Goal: Find specific page/section: Find specific page/section

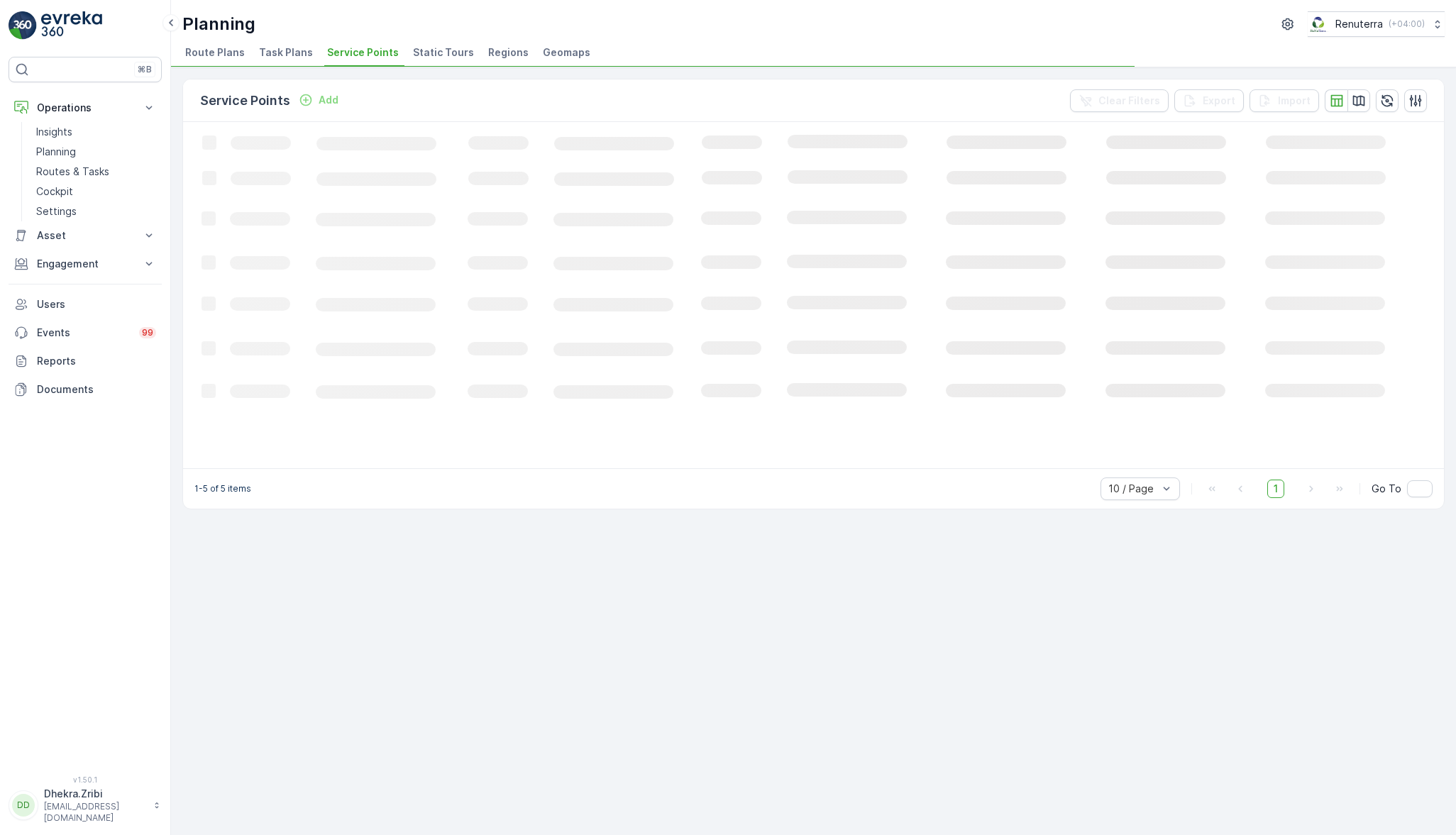
click at [338, 58] on span "Service Points" at bounding box center [363, 52] width 72 height 14
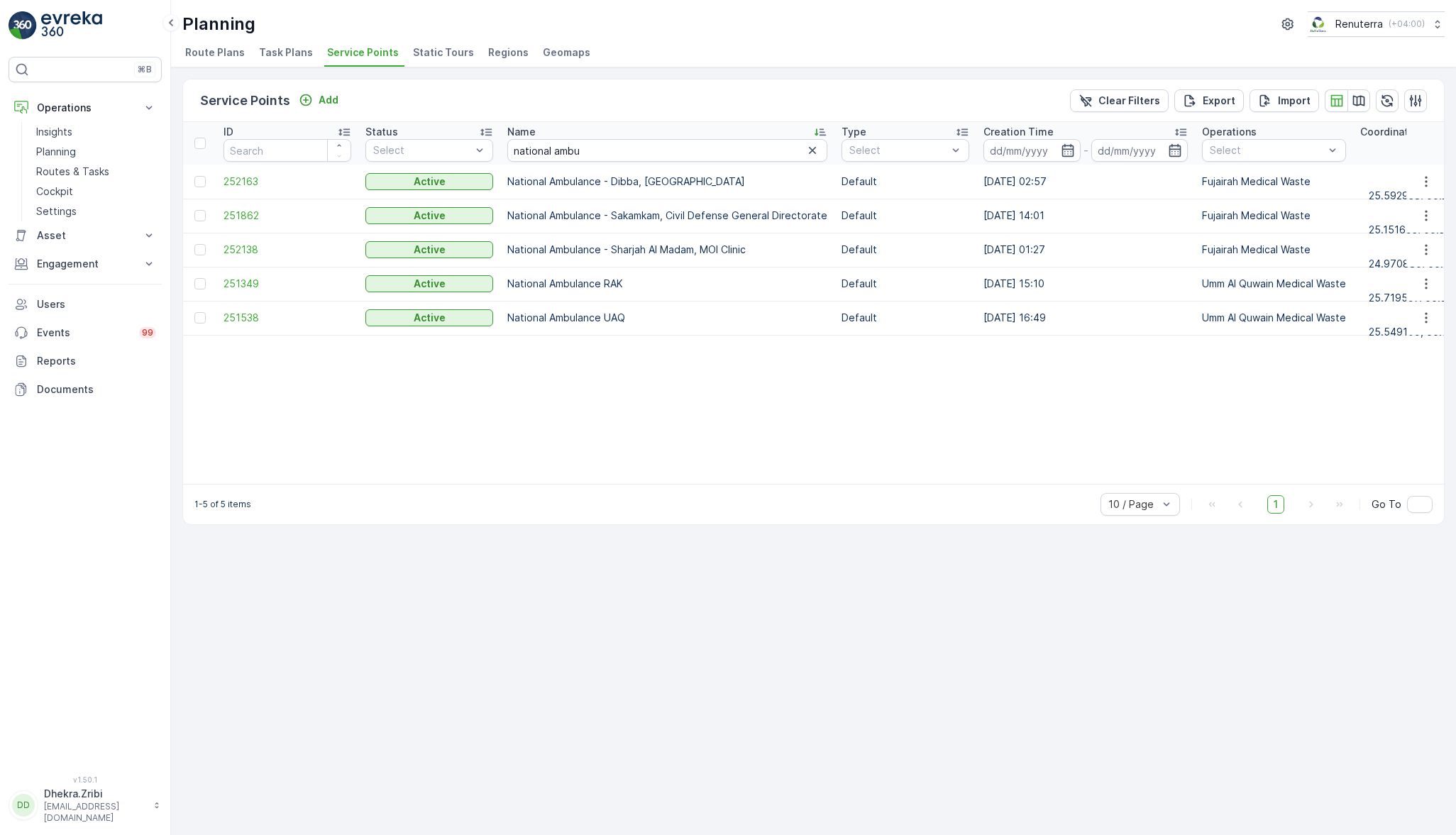
click at [632, 147] on input "national ambu" at bounding box center [668, 150] width 320 height 23
click at [809, 149] on icon "button" at bounding box center [812, 151] width 7 height 7
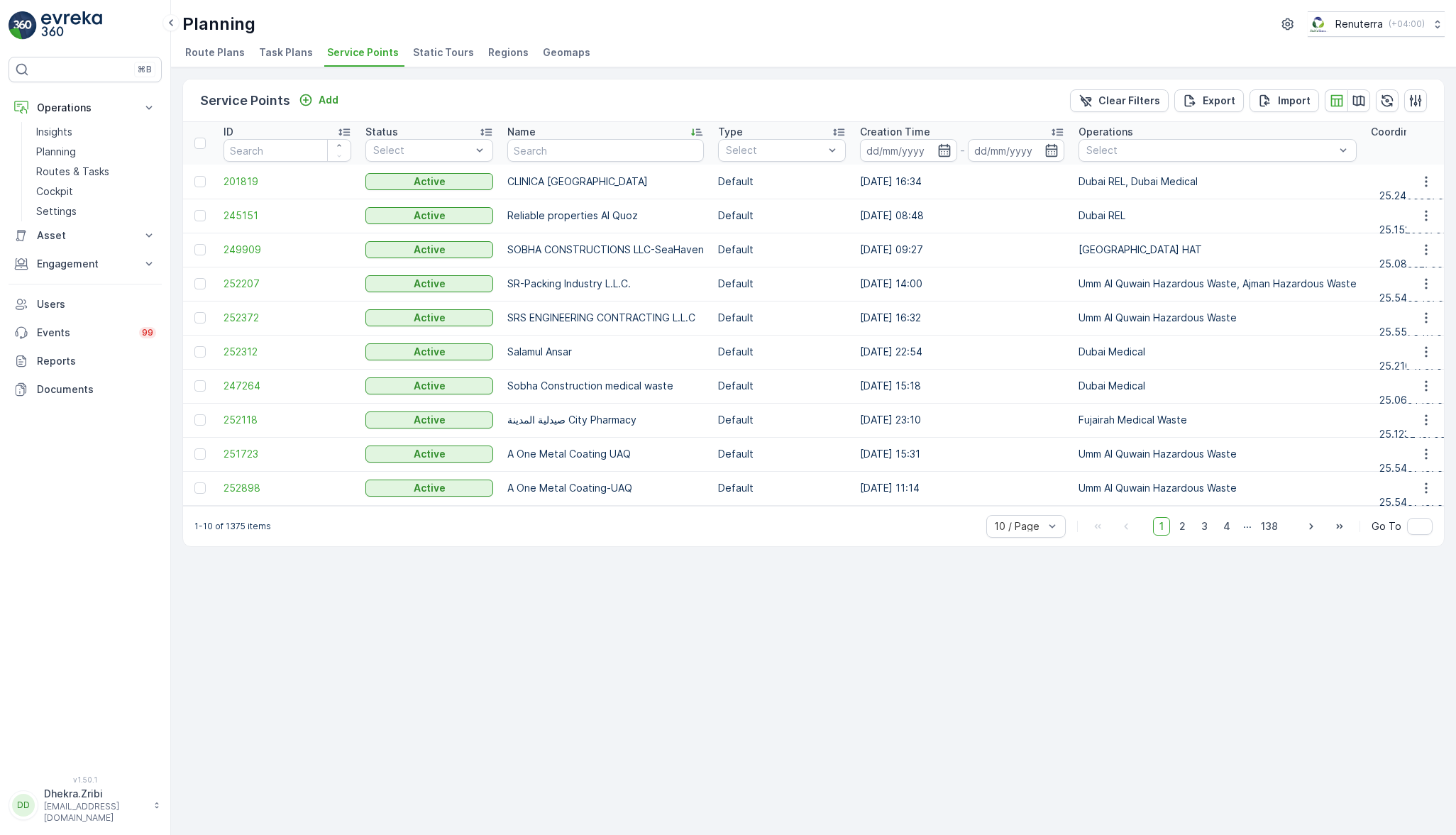
click at [594, 151] on input "text" at bounding box center [606, 150] width 196 height 23
type input "cryst"
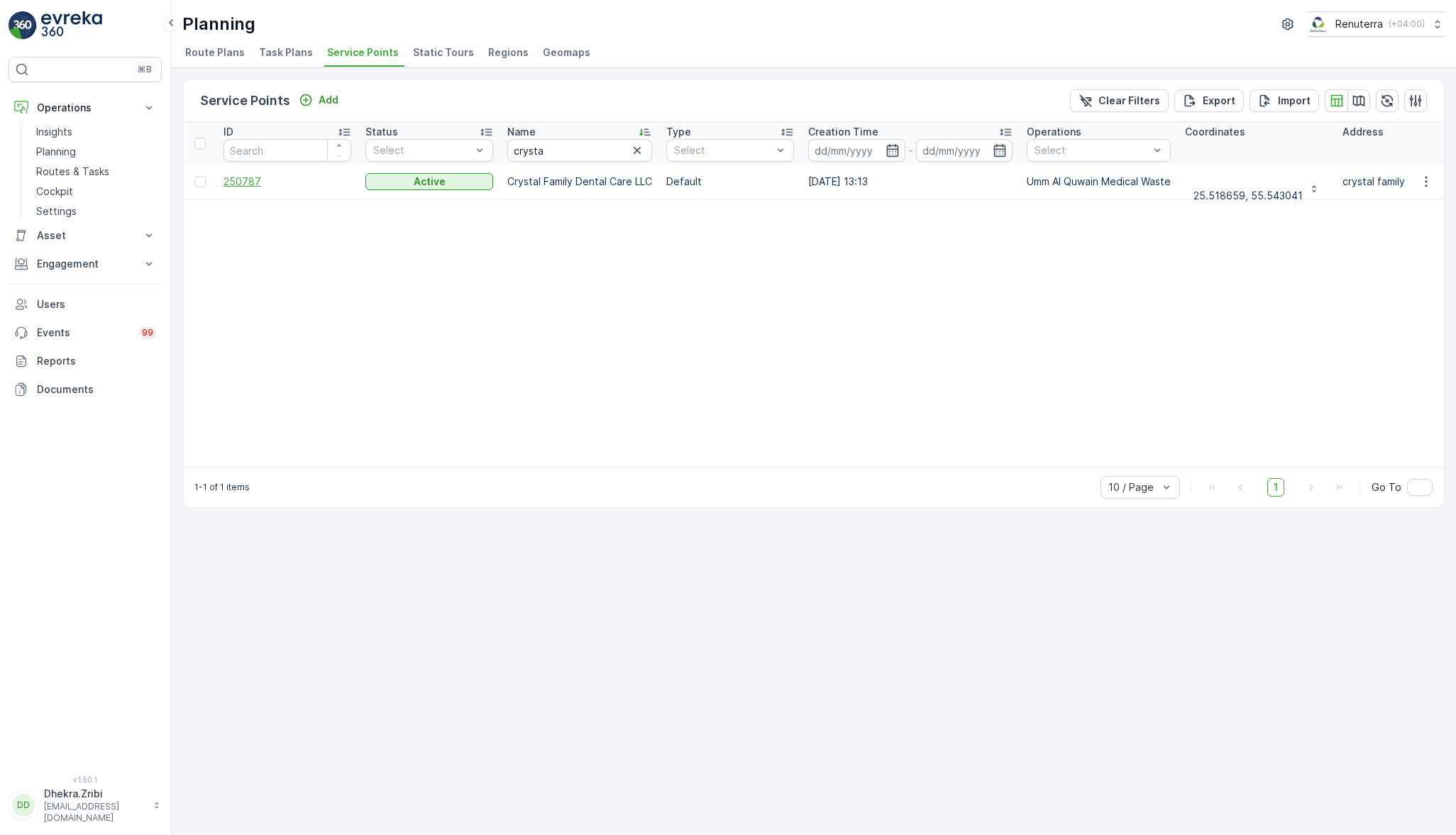
click at [247, 179] on span "250787" at bounding box center [287, 181] width 128 height 14
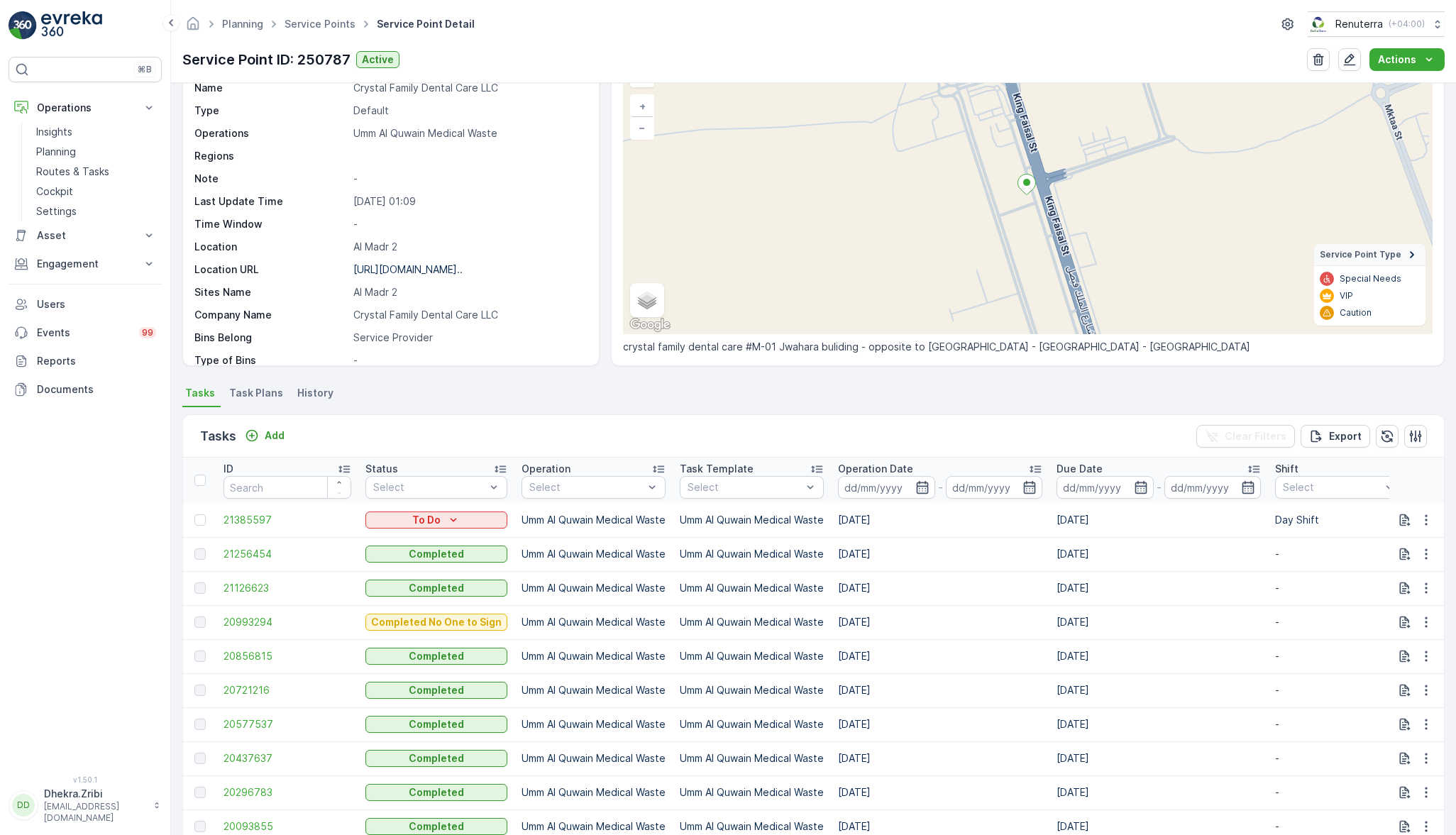
click at [79, 640] on div "⌘B Operations Insights Planning Routes & Tasks Cockpit Settings Asset Assets En…" at bounding box center [85, 408] width 153 height 702
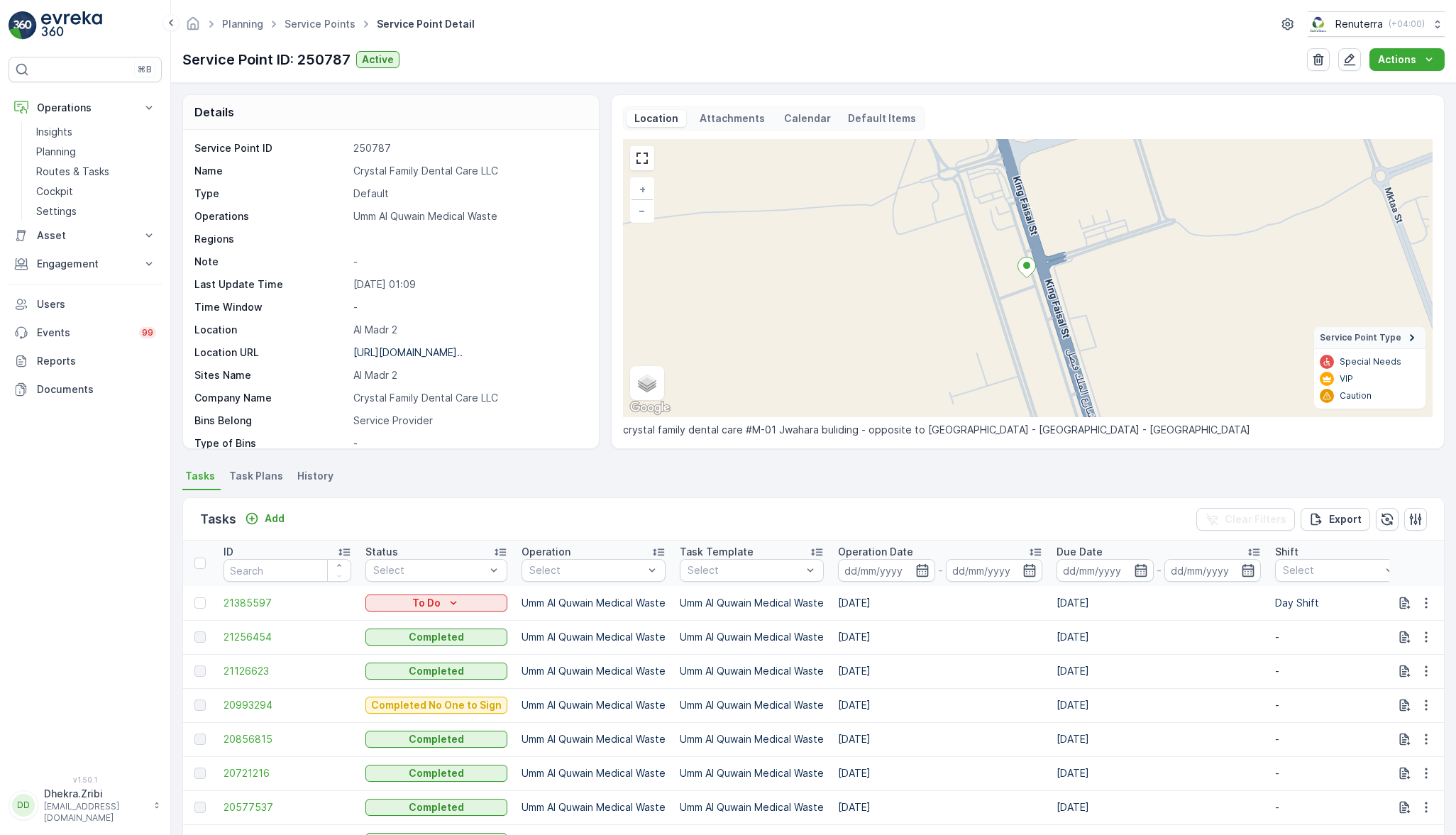
click at [976, 499] on div "Tasks Add Clear Filters Export" at bounding box center [813, 519] width 1261 height 42
click at [247, 470] on span "Task Plans" at bounding box center [256, 476] width 54 height 14
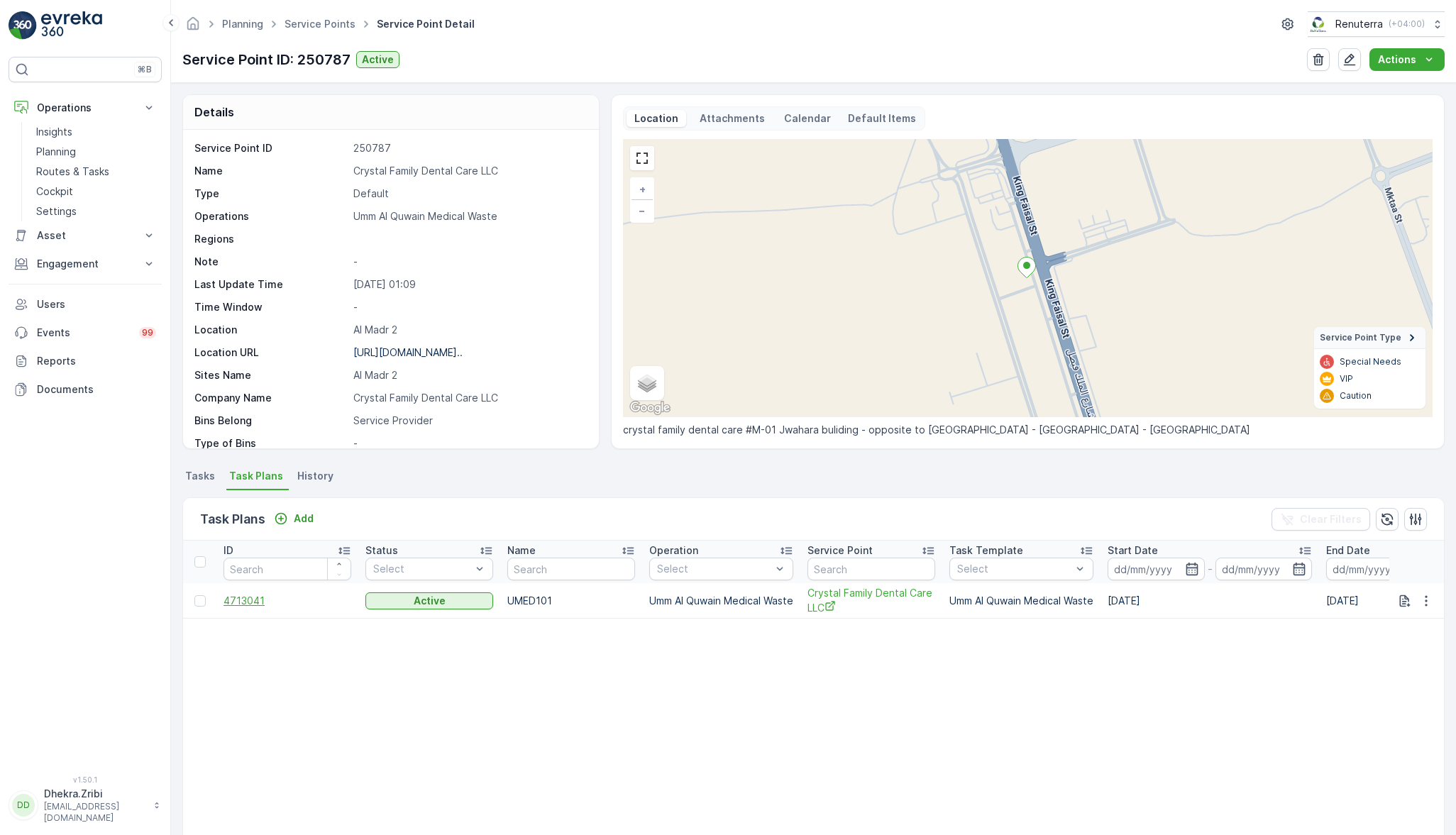
click at [244, 597] on span "4713041" at bounding box center [287, 601] width 128 height 14
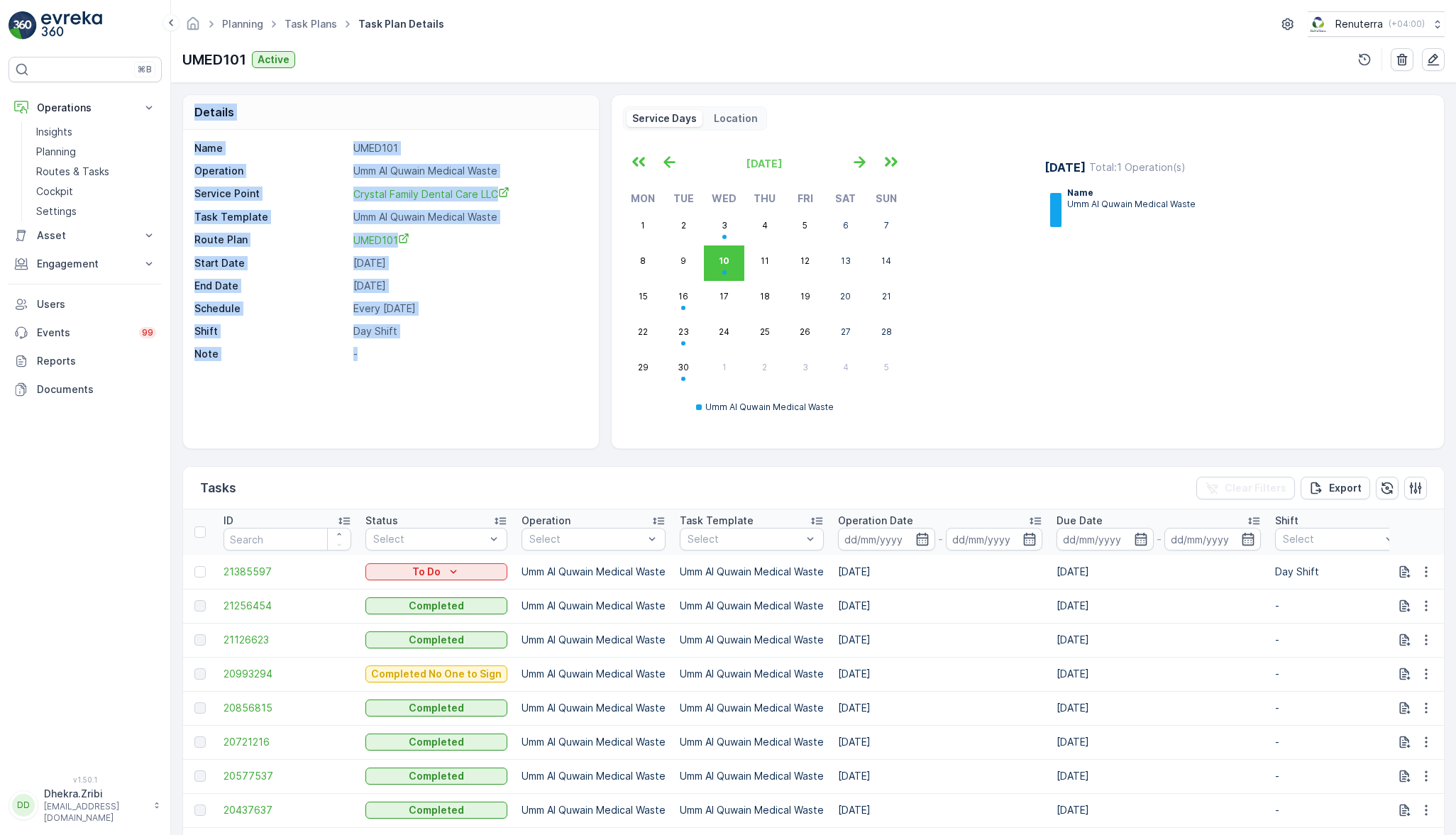
drag, startPoint x: 357, startPoint y: 356, endPoint x: 192, endPoint y: 122, distance: 286.3
click at [192, 122] on div "Details Name UMED101 Operation Umm Al Quwain Medical Waste Service Point Crysta…" at bounding box center [391, 272] width 417 height 354
click at [191, 117] on div "Details" at bounding box center [391, 112] width 416 height 35
drag, startPoint x: 192, startPoint y: 107, endPoint x: 460, endPoint y: 390, distance: 389.8
click at [460, 390] on div "Details Name UMED101 Operation Umm Al Quwain Medical Waste Service Point Crysta…" at bounding box center [391, 272] width 417 height 354
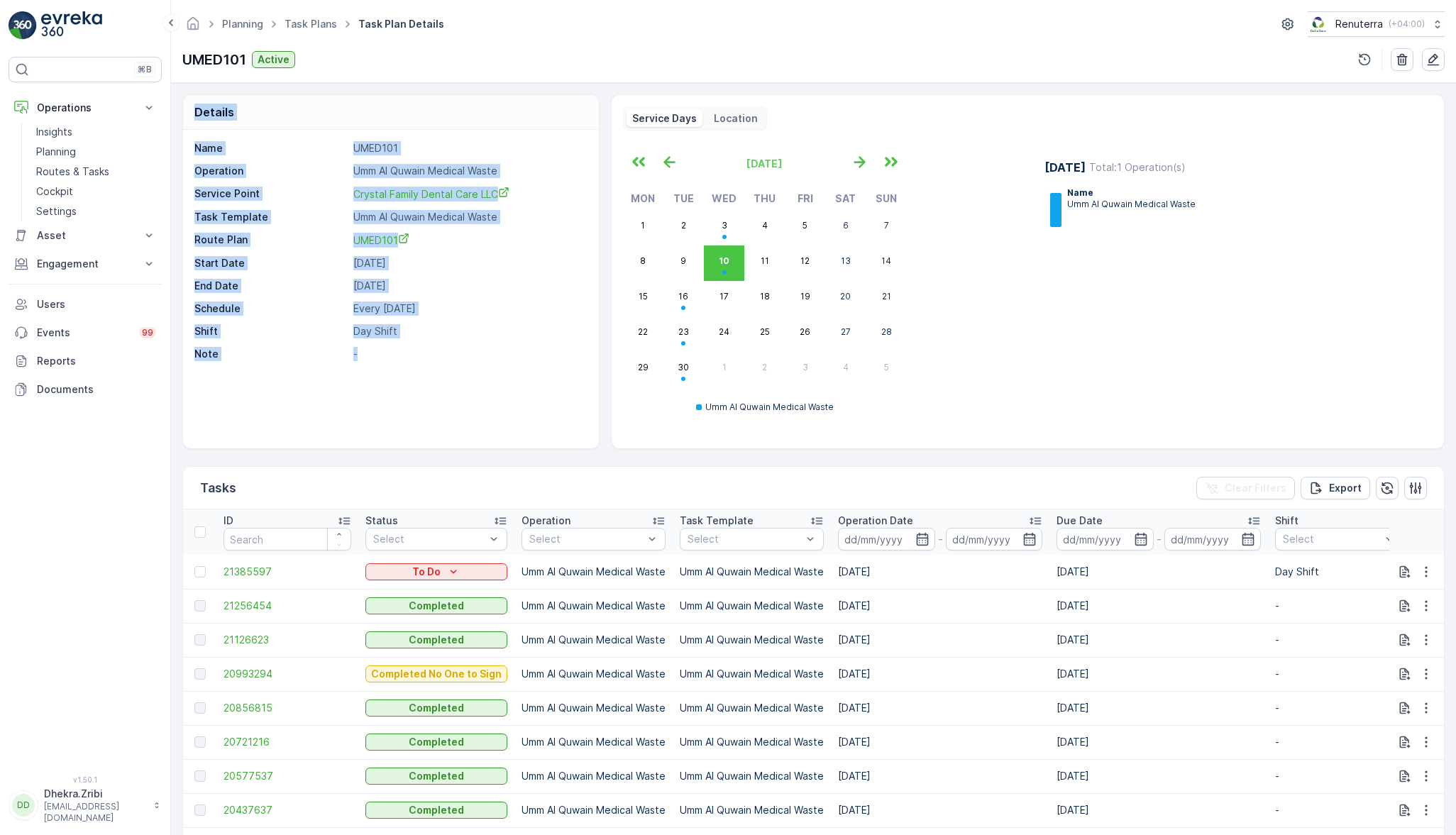
click at [460, 390] on div "Name UMED101 Operation Umm Al Quwain Medical Waste Service Point Crystal Family…" at bounding box center [391, 289] width 416 height 319
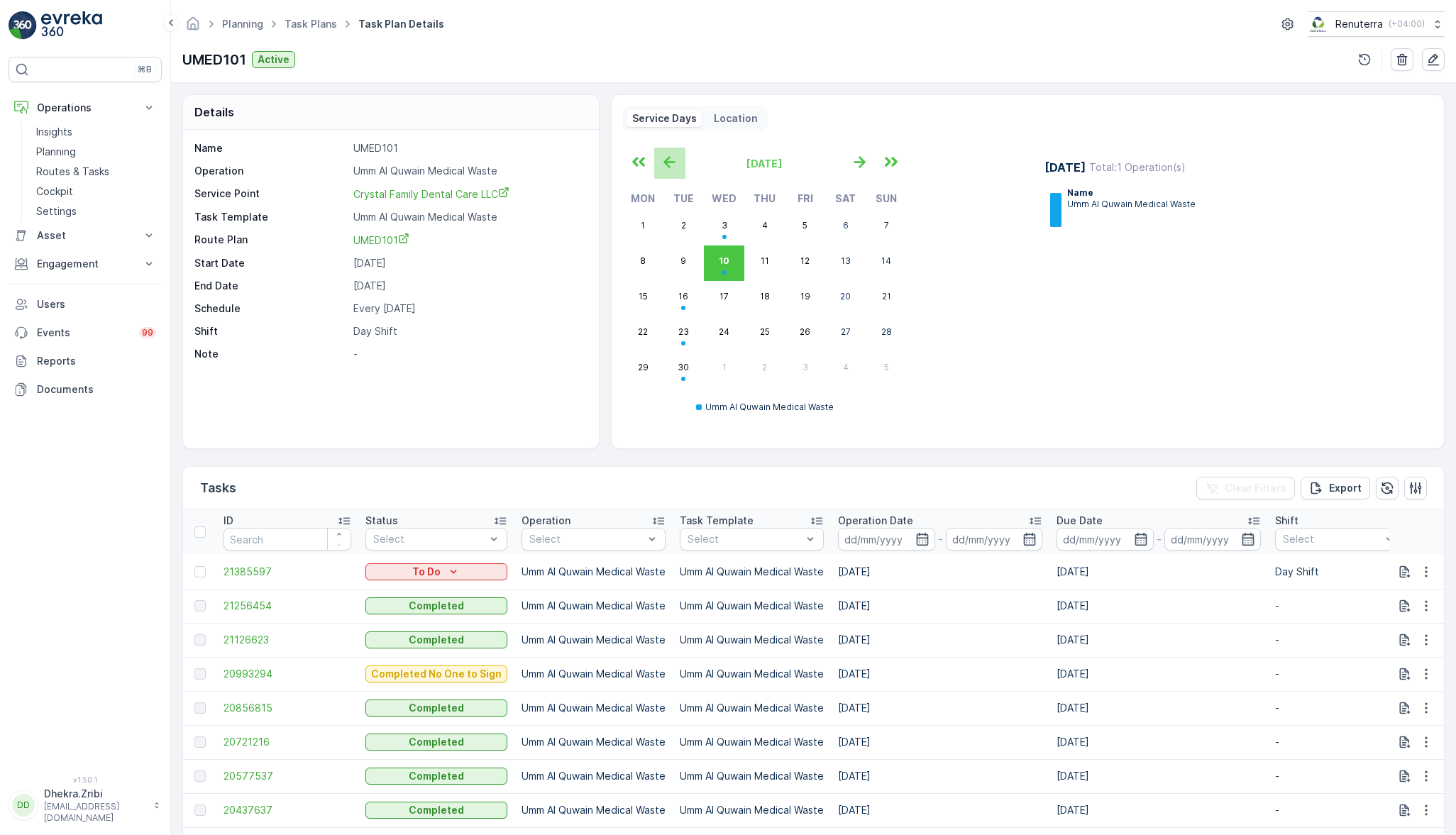
click at [668, 166] on icon "button" at bounding box center [668, 162] width 11 height 12
click at [858, 161] on icon "button" at bounding box center [859, 162] width 11 height 12
